Goal: Transaction & Acquisition: Purchase product/service

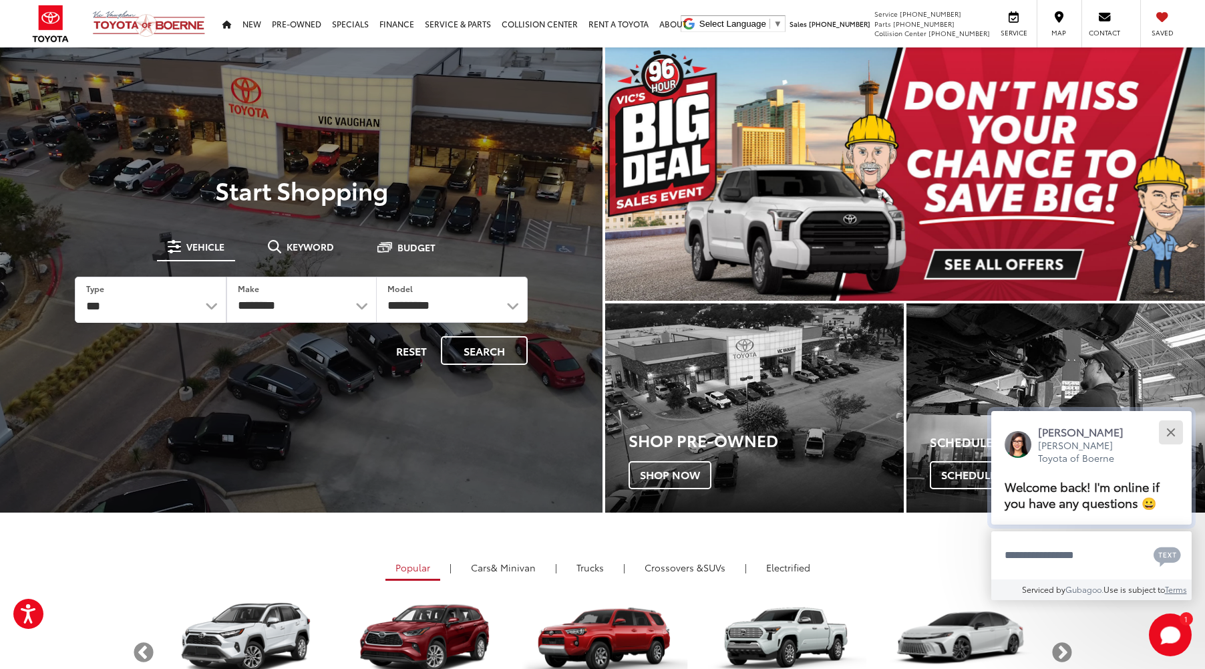
click at [1176, 436] on button "Close" at bounding box center [1170, 432] width 29 height 29
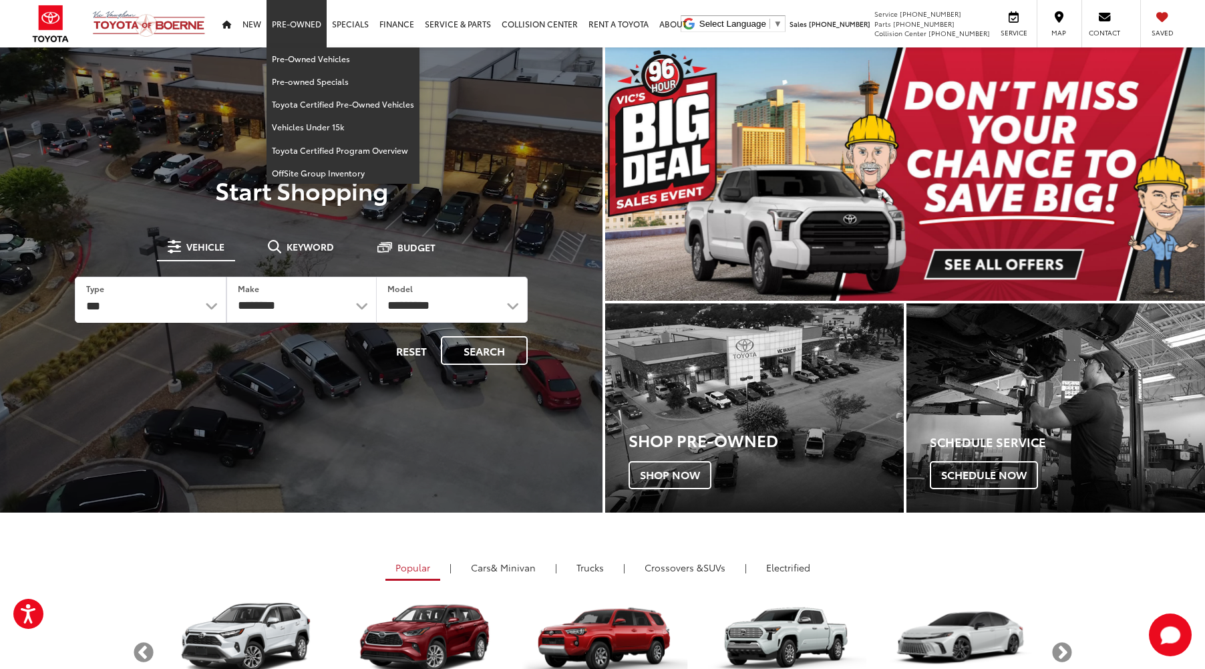
click at [307, 25] on link "Pre-Owned" at bounding box center [297, 23] width 60 height 47
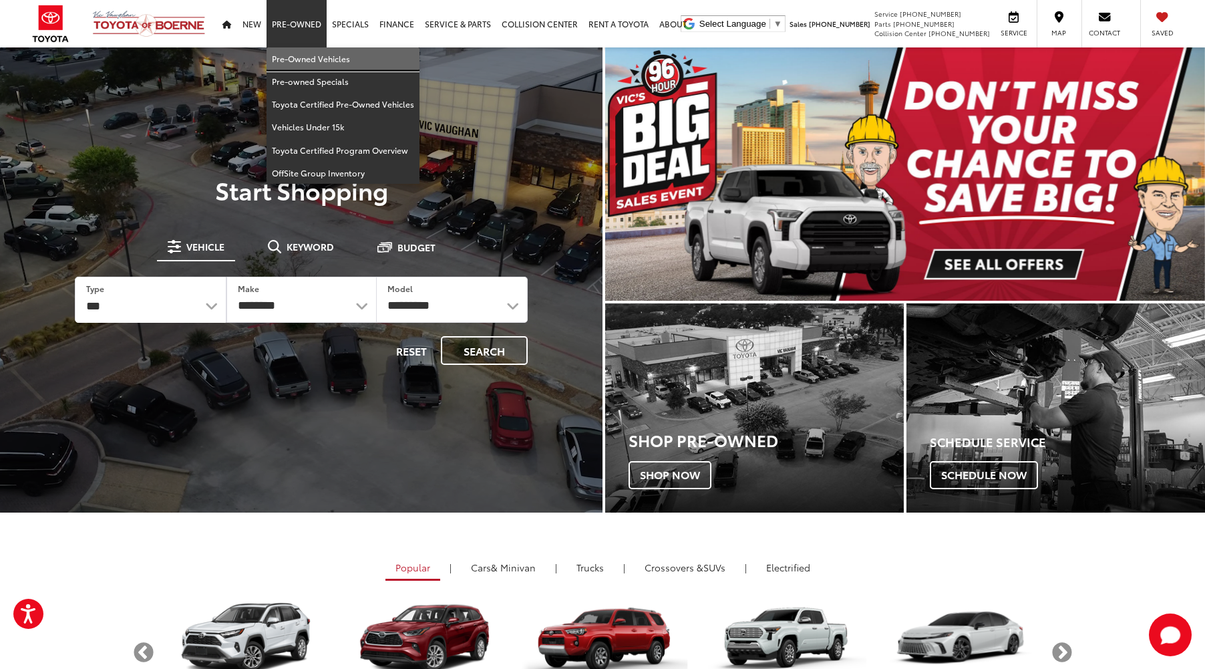
click at [308, 59] on link "Pre-Owned Vehicles" at bounding box center [343, 58] width 153 height 23
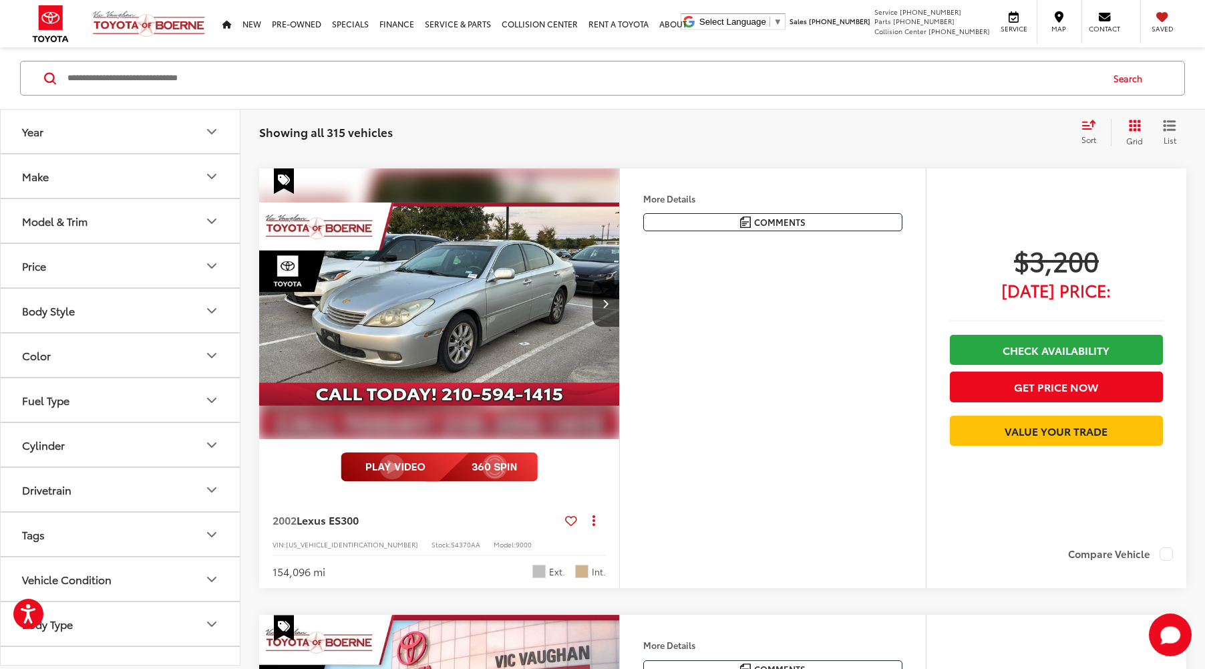
scroll to position [3819, 0]
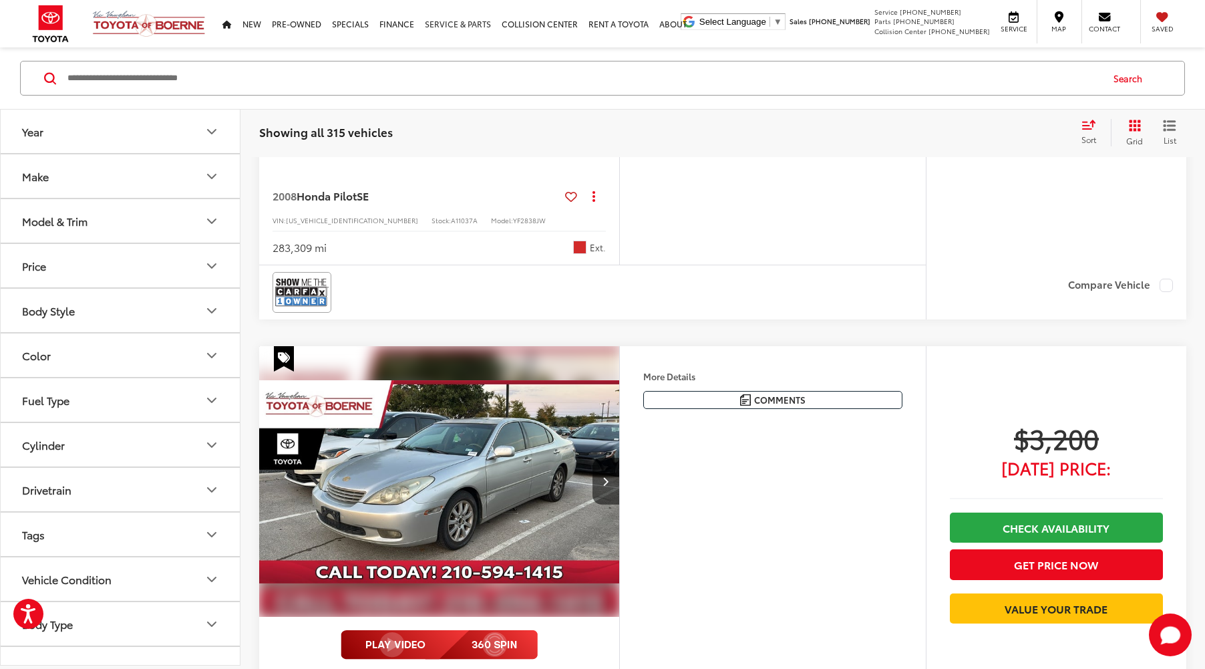
drag, startPoint x: 442, startPoint y: 445, endPoint x: 463, endPoint y: 19, distance: 426.1
click at [442, 445] on img "2002 Lexus ES 300 0" at bounding box center [440, 481] width 362 height 271
